Goal: Task Accomplishment & Management: Use online tool/utility

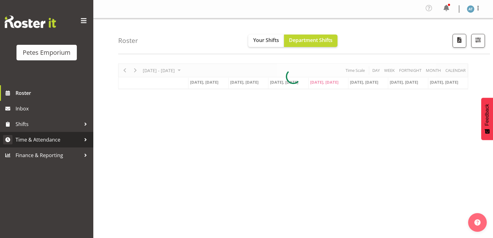
click at [65, 140] on span "Time & Attendance" at bounding box center [48, 139] width 65 height 9
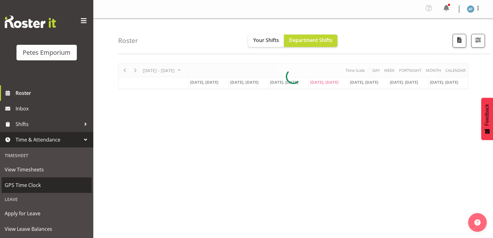
click at [44, 193] on link "GPS Time Clock" at bounding box center [47, 185] width 90 height 16
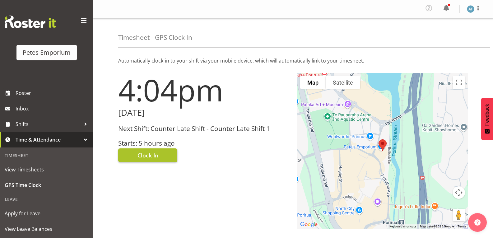
click at [155, 157] on span "Clock In" at bounding box center [148, 155] width 21 height 8
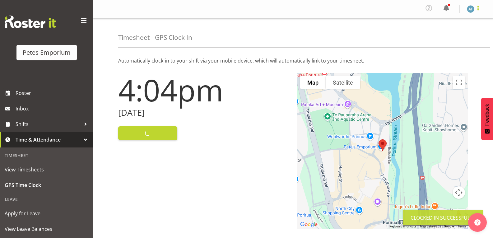
click at [477, 8] on span at bounding box center [478, 7] width 7 height 7
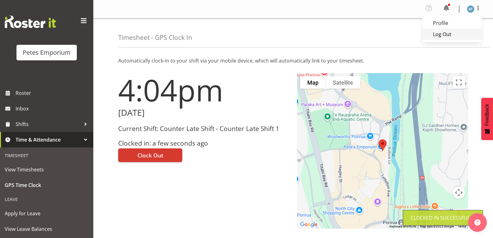
click at [453, 40] on link "Log Out" at bounding box center [452, 34] width 60 height 11
